Goal: Find specific page/section: Find specific page/section

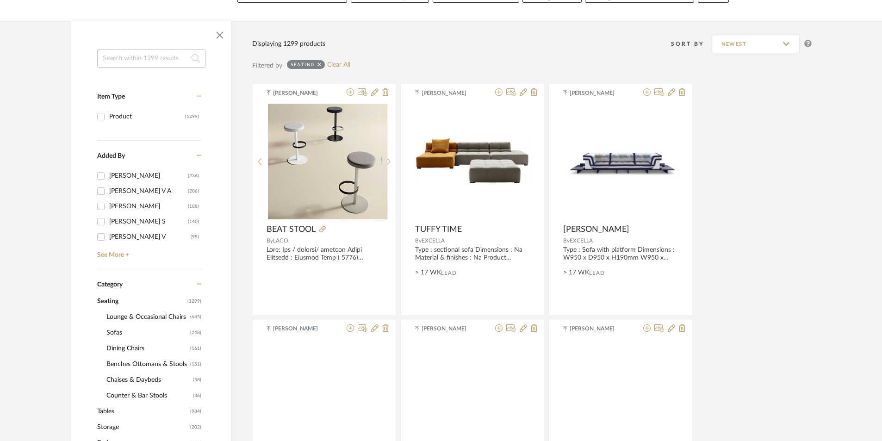
scroll to position [278, 0]
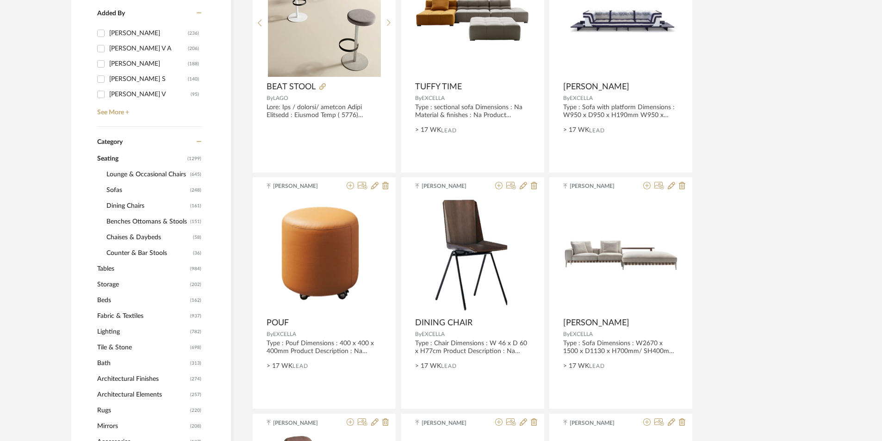
click at [121, 193] on span "Sofas" at bounding box center [146, 190] width 81 height 16
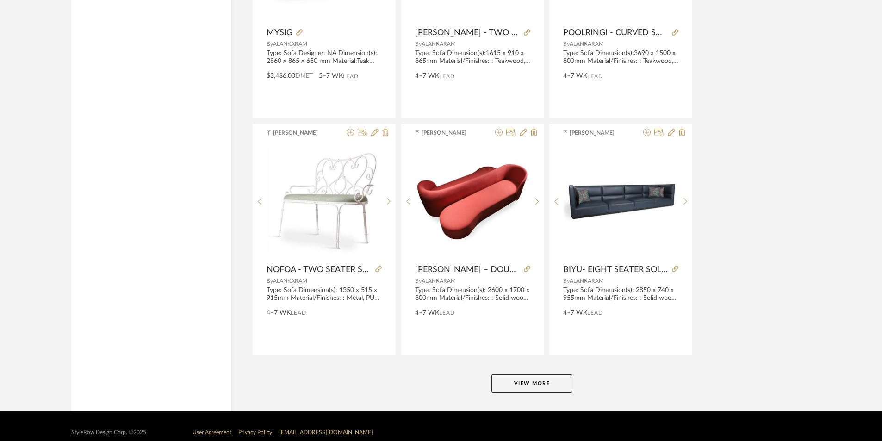
scroll to position [2712, 0]
